Goal: Manage account settings

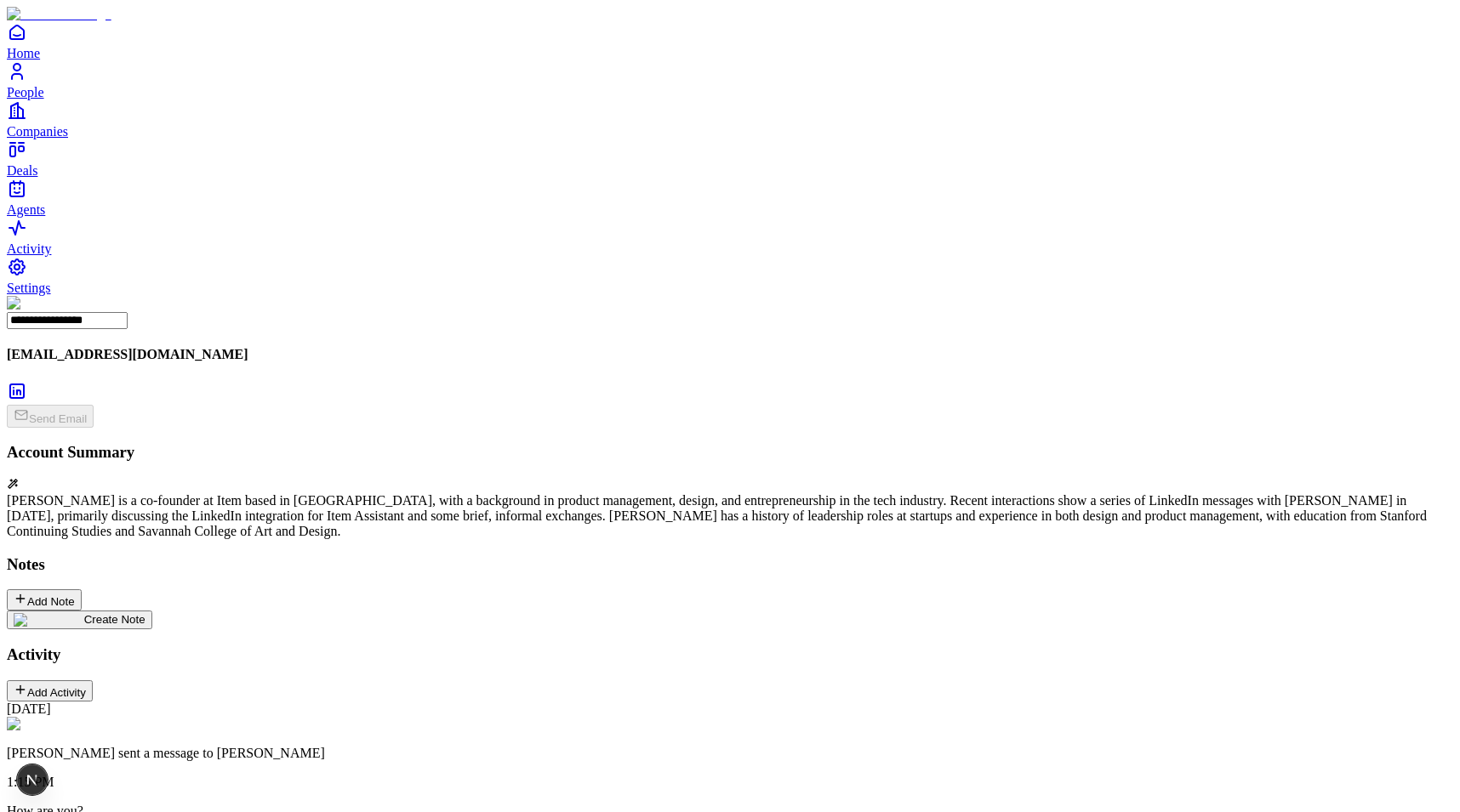
type input "*******"
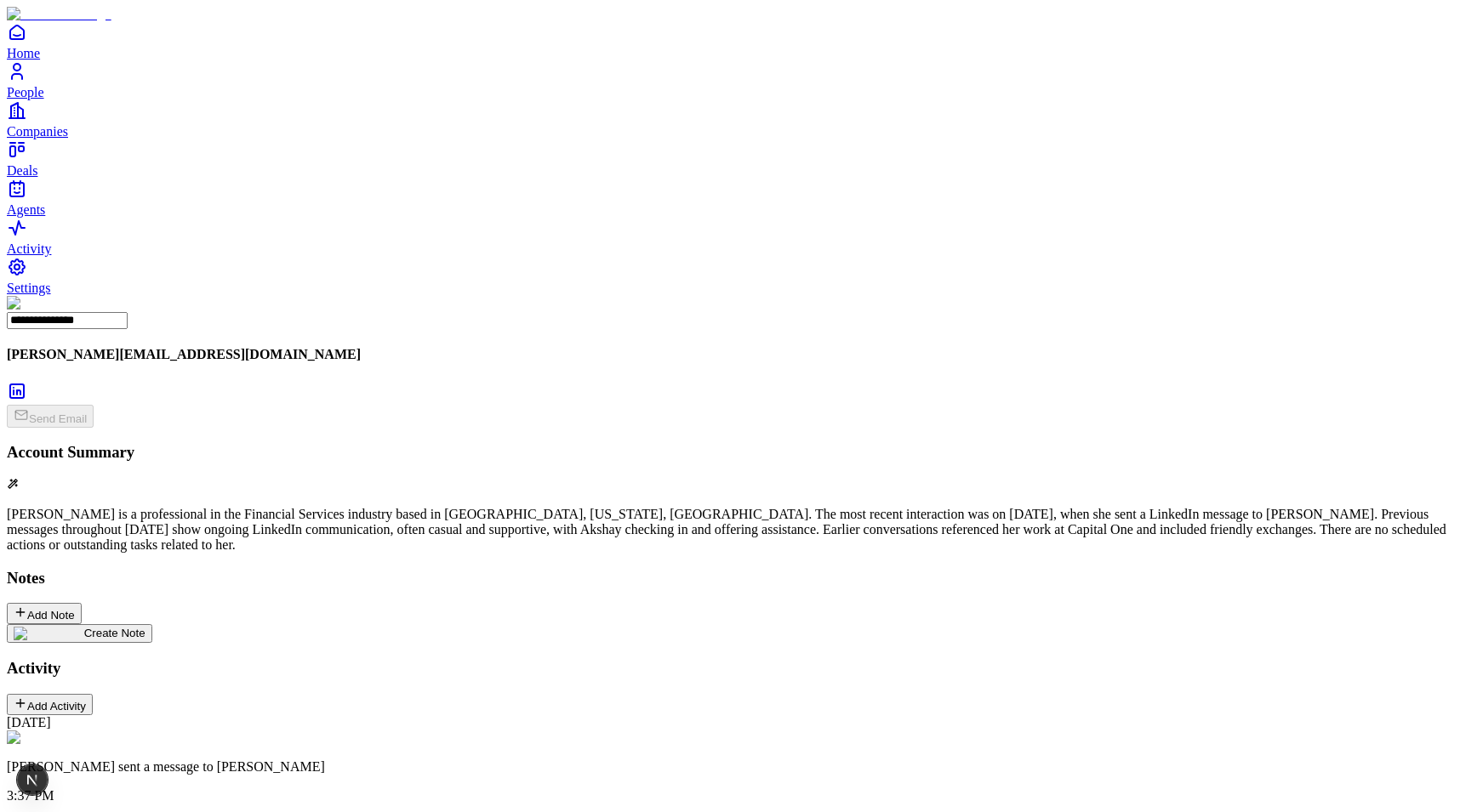
scroll to position [40, 0]
